Goal: Task Accomplishment & Management: Manage account settings

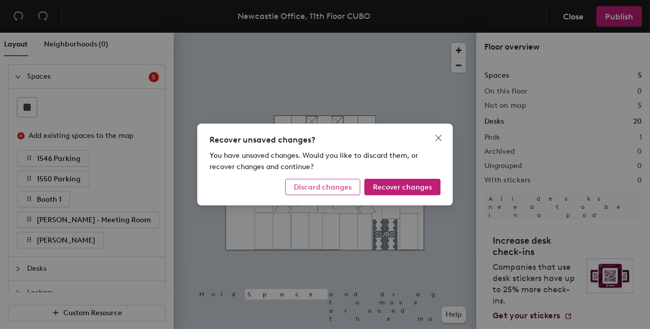
click at [329, 188] on span "Discard changes" at bounding box center [323, 187] width 58 height 9
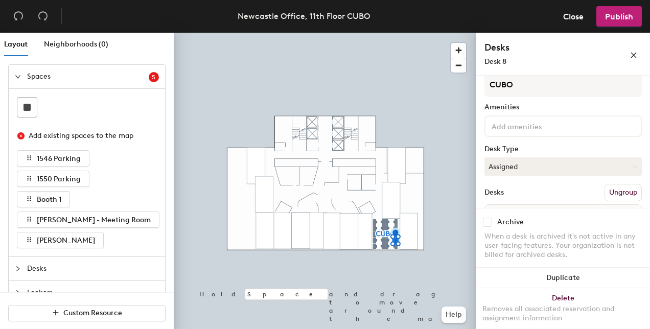
scroll to position [86, 0]
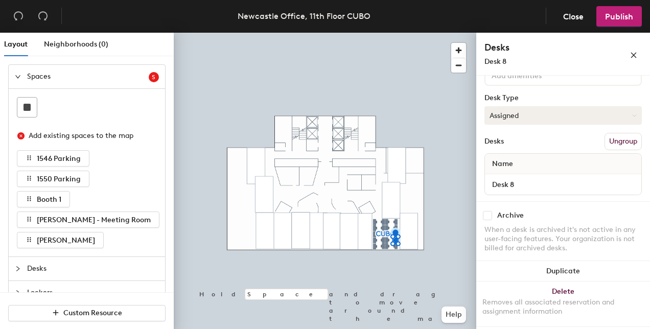
click at [529, 117] on button "Assigned" at bounding box center [564, 115] width 158 height 18
click at [521, 148] on div "Assigned" at bounding box center [536, 147] width 102 height 15
click at [522, 114] on button "Assigned" at bounding box center [564, 115] width 158 height 18
click at [513, 162] on div "Hot" at bounding box center [536, 162] width 102 height 15
drag, startPoint x: 528, startPoint y: 112, endPoint x: 518, endPoint y: 124, distance: 16.0
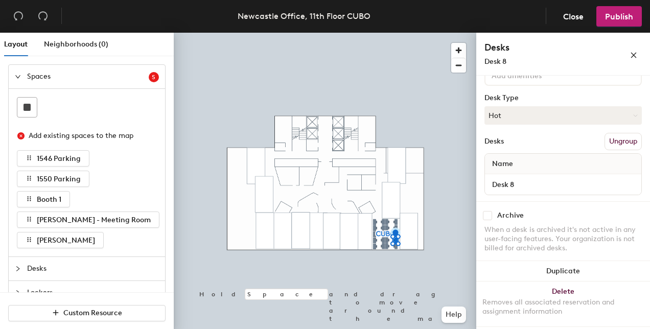
click at [518, 124] on div "CUBO Amenities Desk Type Hot Desks Ungroup Name Desk 8" at bounding box center [564, 111] width 158 height 180
click at [510, 116] on button "Hot" at bounding box center [564, 115] width 158 height 18
click at [508, 143] on div "Assigned" at bounding box center [536, 147] width 102 height 15
click at [578, 14] on span "Close" at bounding box center [574, 17] width 20 height 10
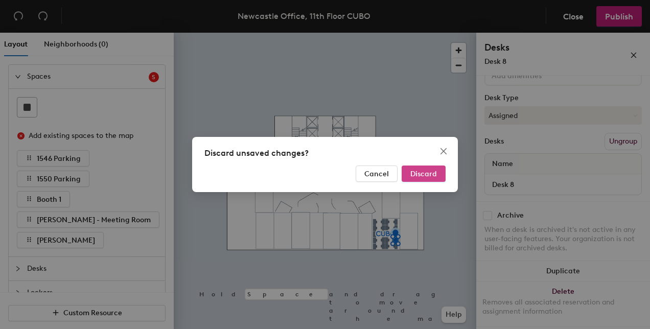
click at [440, 174] on button "Discard" at bounding box center [424, 174] width 44 height 16
